Goal: Task Accomplishment & Management: Manage account settings

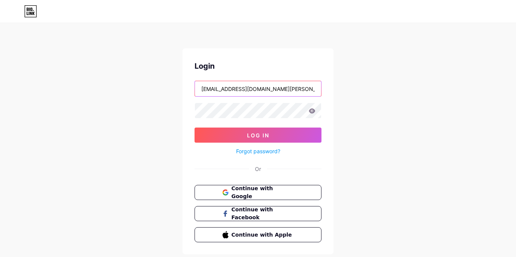
drag, startPoint x: 262, startPoint y: 92, endPoint x: 3, endPoint y: 91, distance: 259.3
click at [3, 91] on div "Login 596148@stu.sandi.net Log In Forgot password? Or Continue with Google Cont…" at bounding box center [258, 139] width 516 height 279
type input "jeremihgu9@gmail.com"
click at [78, 127] on div "Login jeremihgu9@gmail.com Log In Forgot password? Or Continue with Google Cont…" at bounding box center [258, 139] width 516 height 279
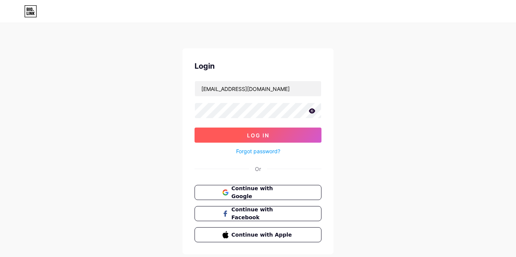
click at [272, 133] on button "Log In" at bounding box center [257, 135] width 127 height 15
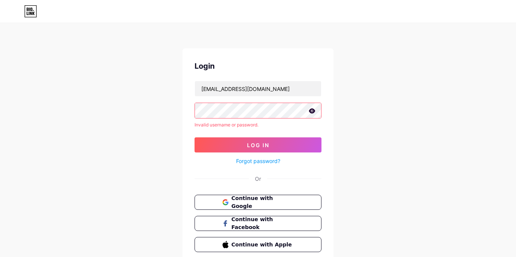
click at [264, 160] on link "Forgot password?" at bounding box center [258, 161] width 44 height 8
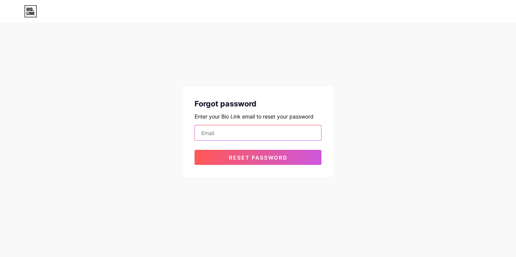
click at [286, 126] on input "email" at bounding box center [258, 132] width 126 height 15
type input "jeremihgu9@gmail.com"
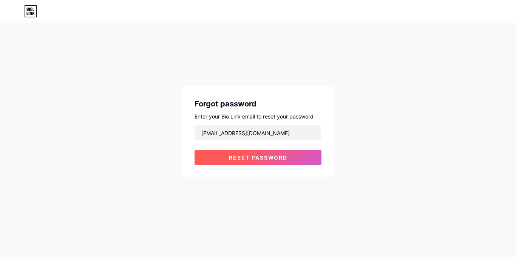
click at [269, 153] on button "Reset password" at bounding box center [257, 157] width 127 height 15
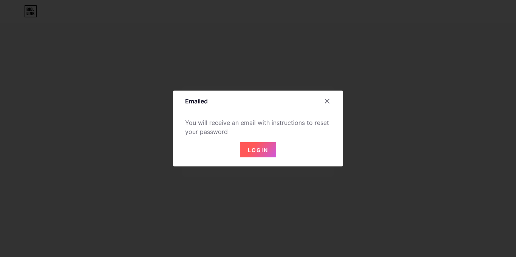
click at [255, 146] on button "Login" at bounding box center [258, 149] width 36 height 15
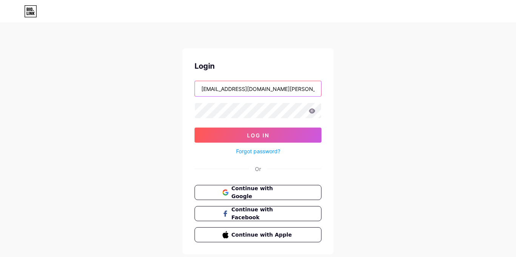
drag, startPoint x: 277, startPoint y: 86, endPoint x: 108, endPoint y: 111, distance: 171.3
click at [108, 111] on div "Login 596148@stu.sandi.net Log In Forgot password? Or Continue with Google Cont…" at bounding box center [258, 139] width 516 height 279
type input "jeremihgu9@gmail.com"
click at [113, 131] on div "Login jeremihgu9@gmail.com Log In Forgot password? Or Continue with Google Cont…" at bounding box center [258, 139] width 516 height 279
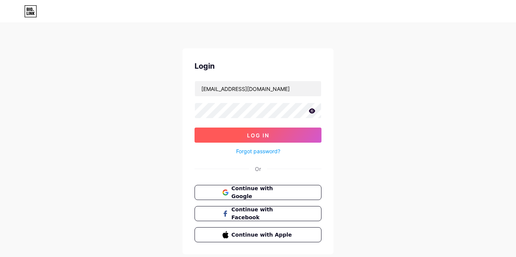
click at [283, 142] on button "Log In" at bounding box center [257, 135] width 127 height 15
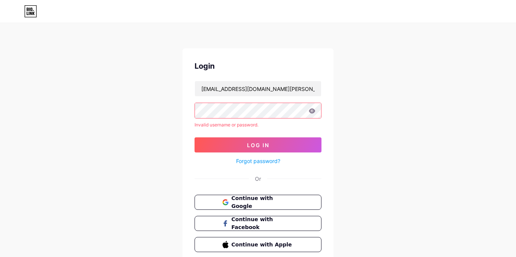
click at [312, 111] on icon at bounding box center [312, 110] width 6 height 5
